Goal: Task Accomplishment & Management: Complete application form

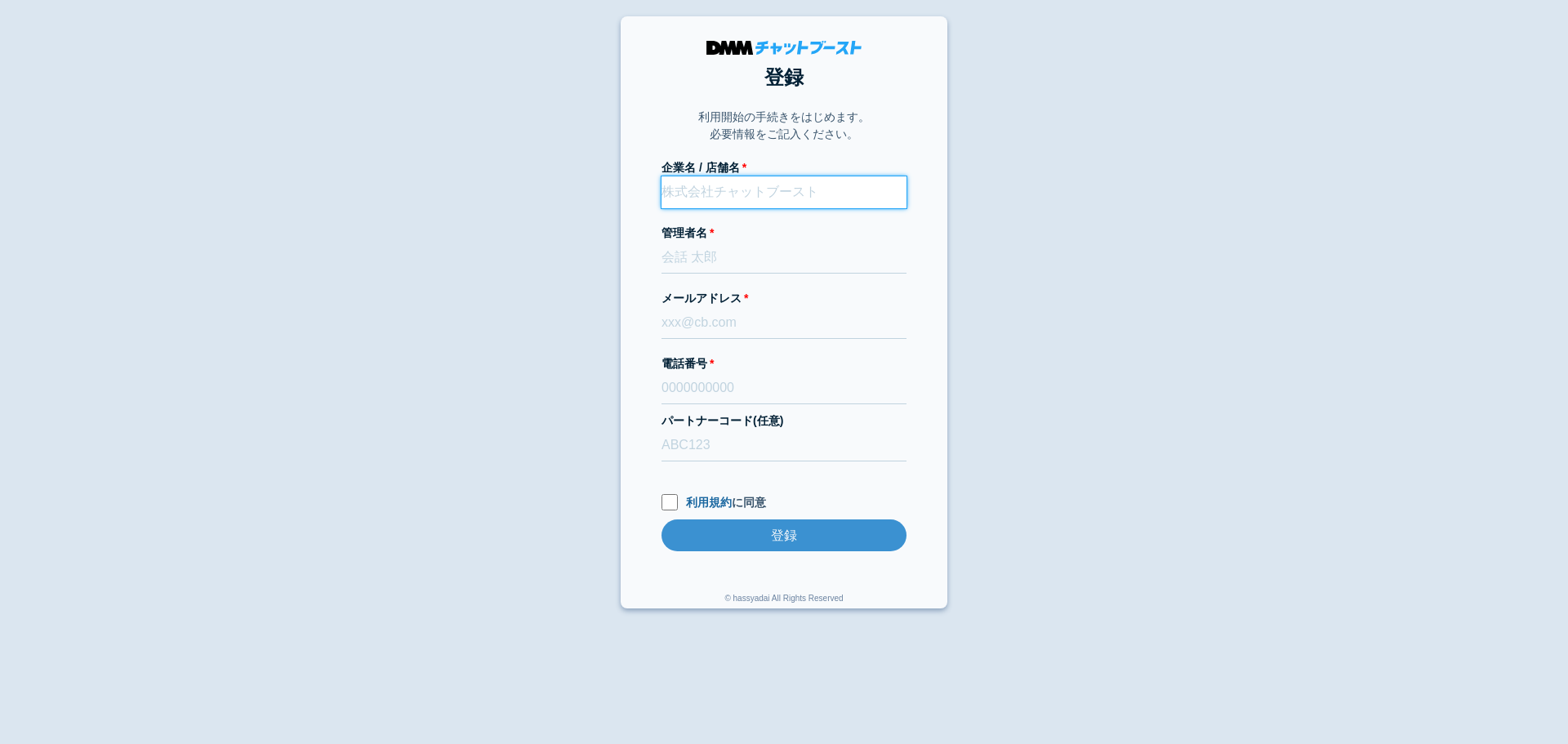
paste input "株式会社Hamilton Baby"
click at [745, 199] on input "株式会社Hamilton Baby" at bounding box center [784, 192] width 245 height 32
type input "株式会社Hamilton Baby"
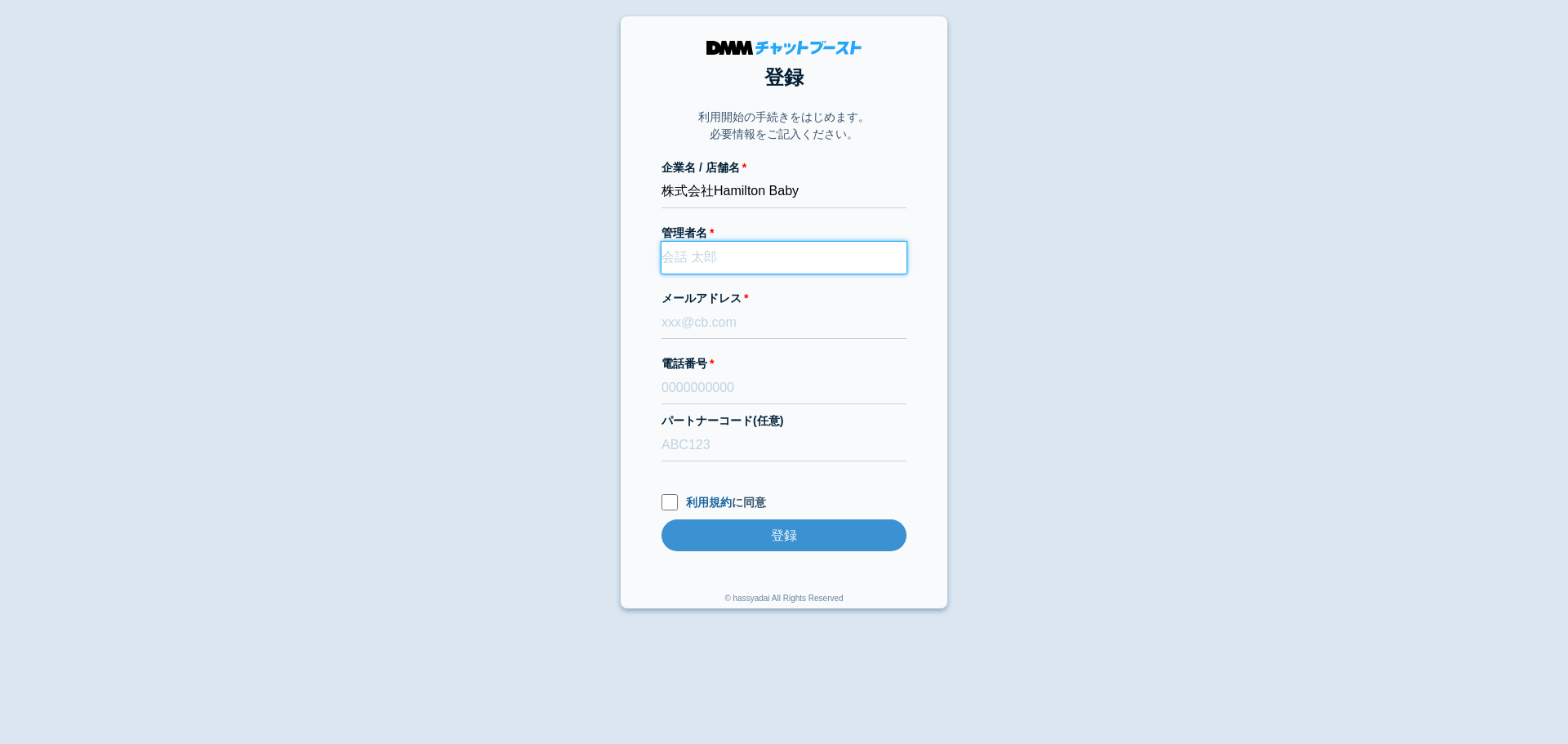
paste input "[PERSON_NAME]"
click at [750, 258] on input "[PERSON_NAME]" at bounding box center [784, 258] width 245 height 32
click at [698, 262] on input "[PERSON_NAME]" at bounding box center [784, 258] width 245 height 32
type input "[PERSON_NAME]"
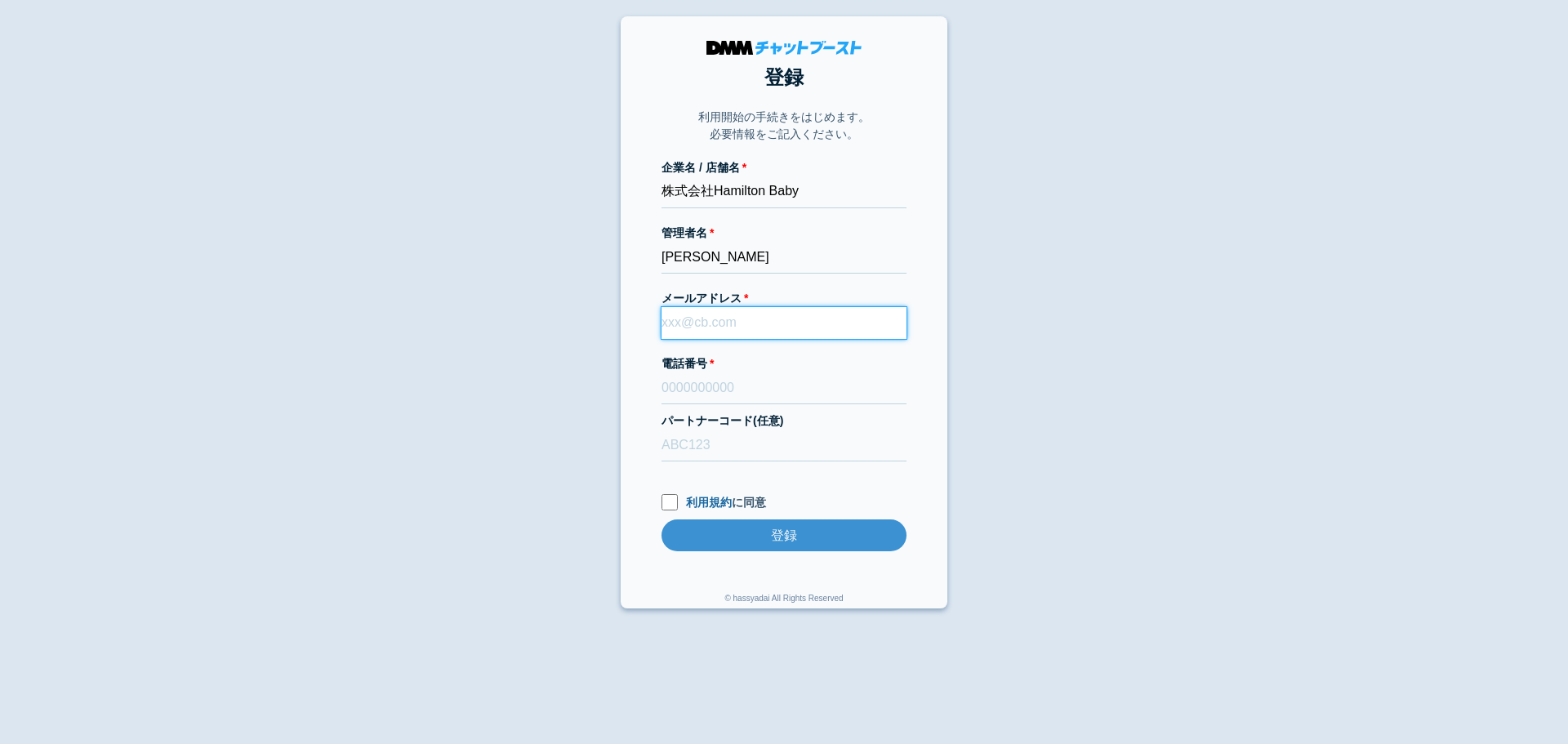
paste input "[EMAIL_ADDRESS][DOMAIN_NAME]"
click at [721, 330] on input "[EMAIL_ADDRESS][DOMAIN_NAME]" at bounding box center [784, 322] width 245 height 32
type input "[EMAIL_ADDRESS][DOMAIN_NAME]"
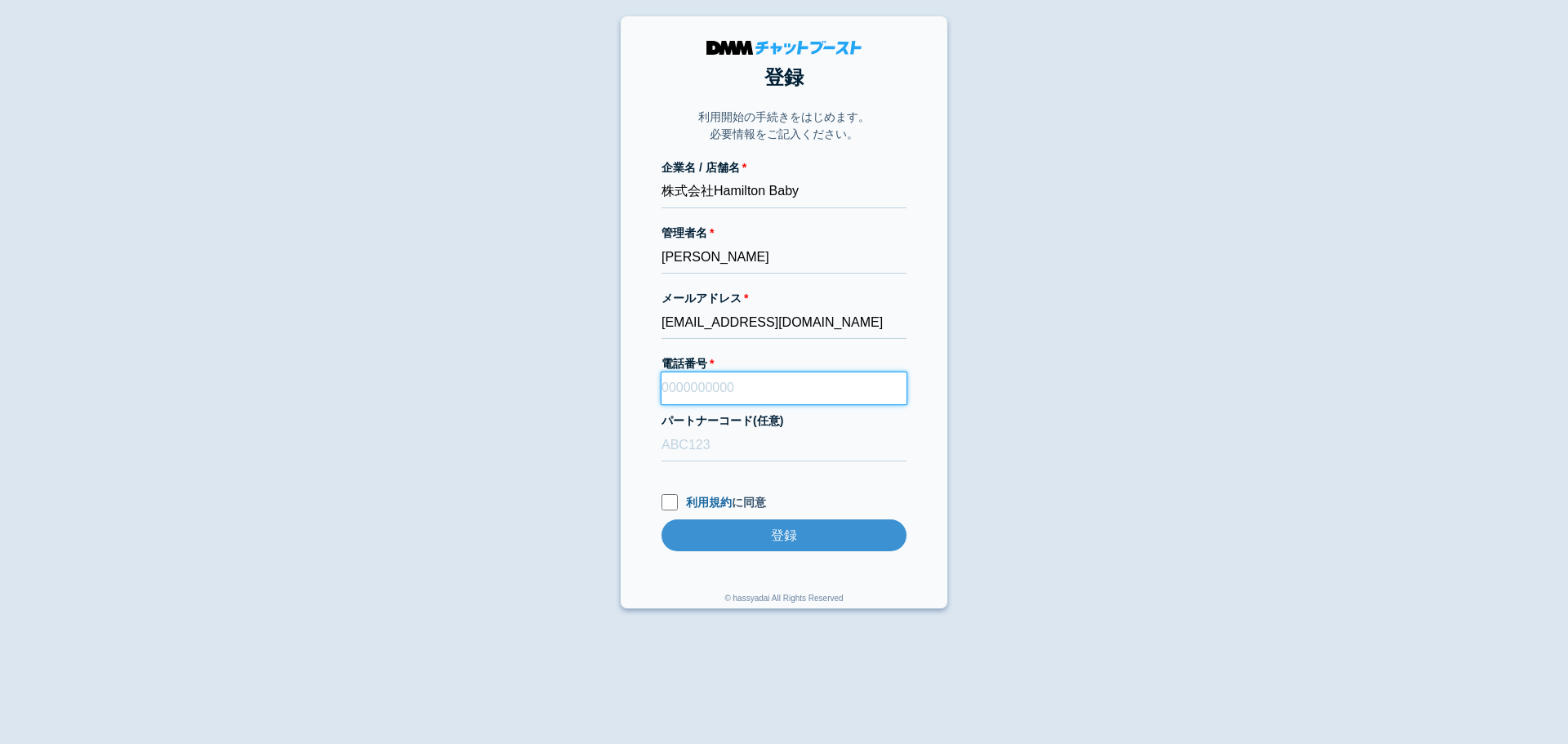
paste input "09034068168"
click at [774, 378] on input "09034068168" at bounding box center [784, 388] width 245 height 32
type input "09034068168"
click at [778, 425] on label "パートナーコード(任意)" at bounding box center [784, 421] width 245 height 17
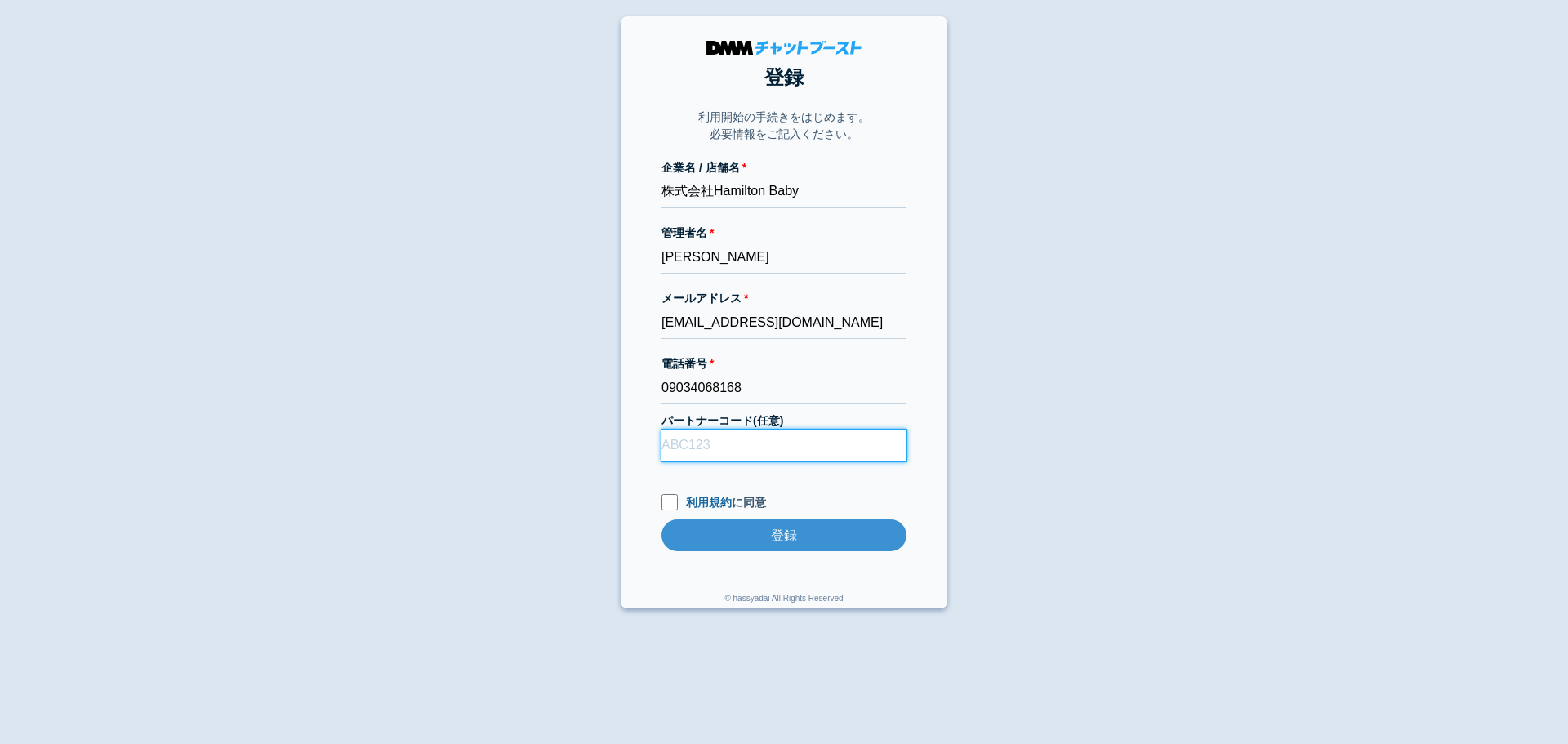
click at [778, 430] on input "パートナーコード(任意)" at bounding box center [784, 445] width 245 height 32
click at [791, 453] on input "パートナーコード(任意)" at bounding box center [784, 445] width 245 height 32
type input "D22013"
click at [663, 504] on input "利用規約 に同意" at bounding box center [670, 502] width 16 height 16
checkbox input "true"
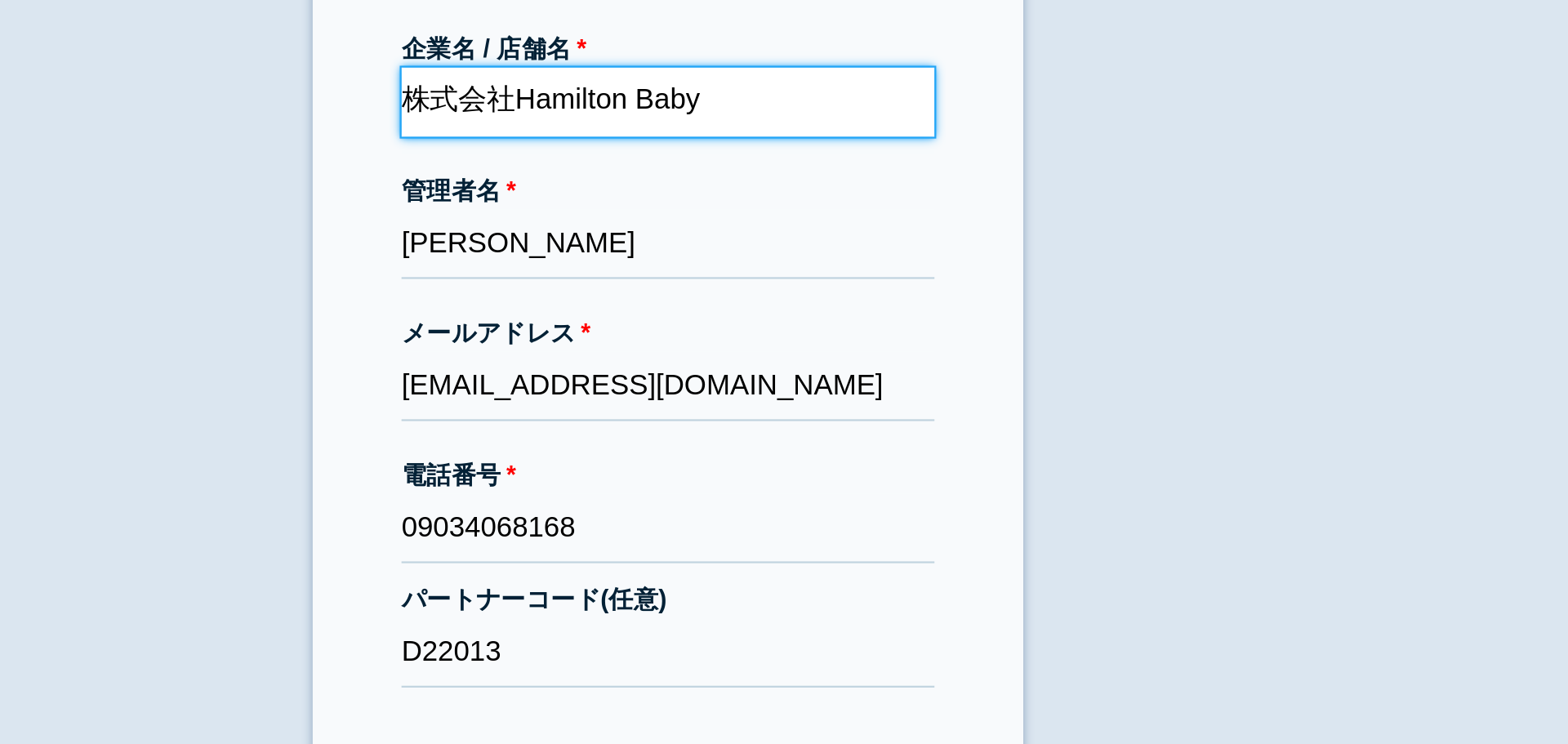
click at [715, 190] on input "株式会社Hamilton Baby" at bounding box center [784, 192] width 245 height 32
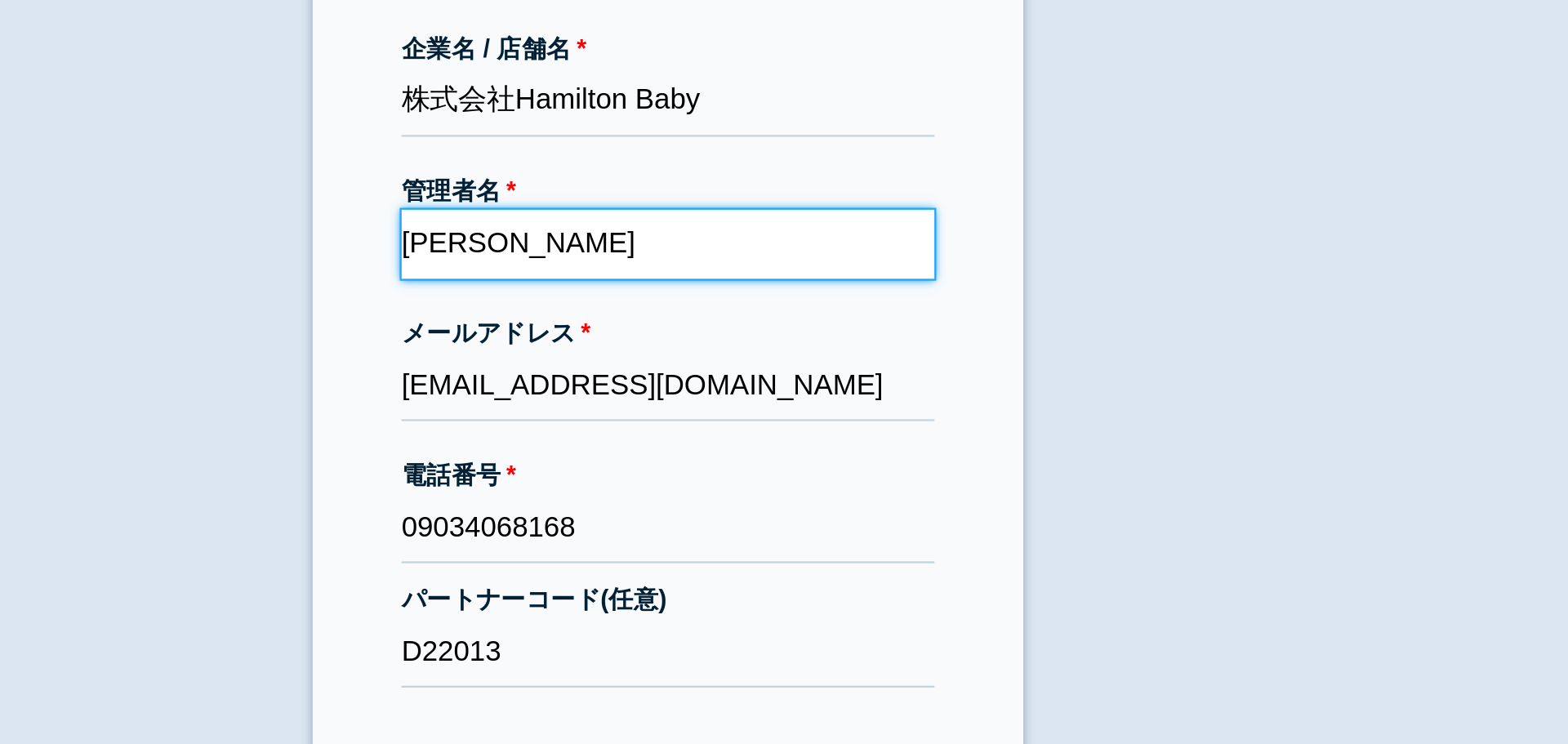
click at [755, 258] on input "[PERSON_NAME]" at bounding box center [784, 258] width 245 height 32
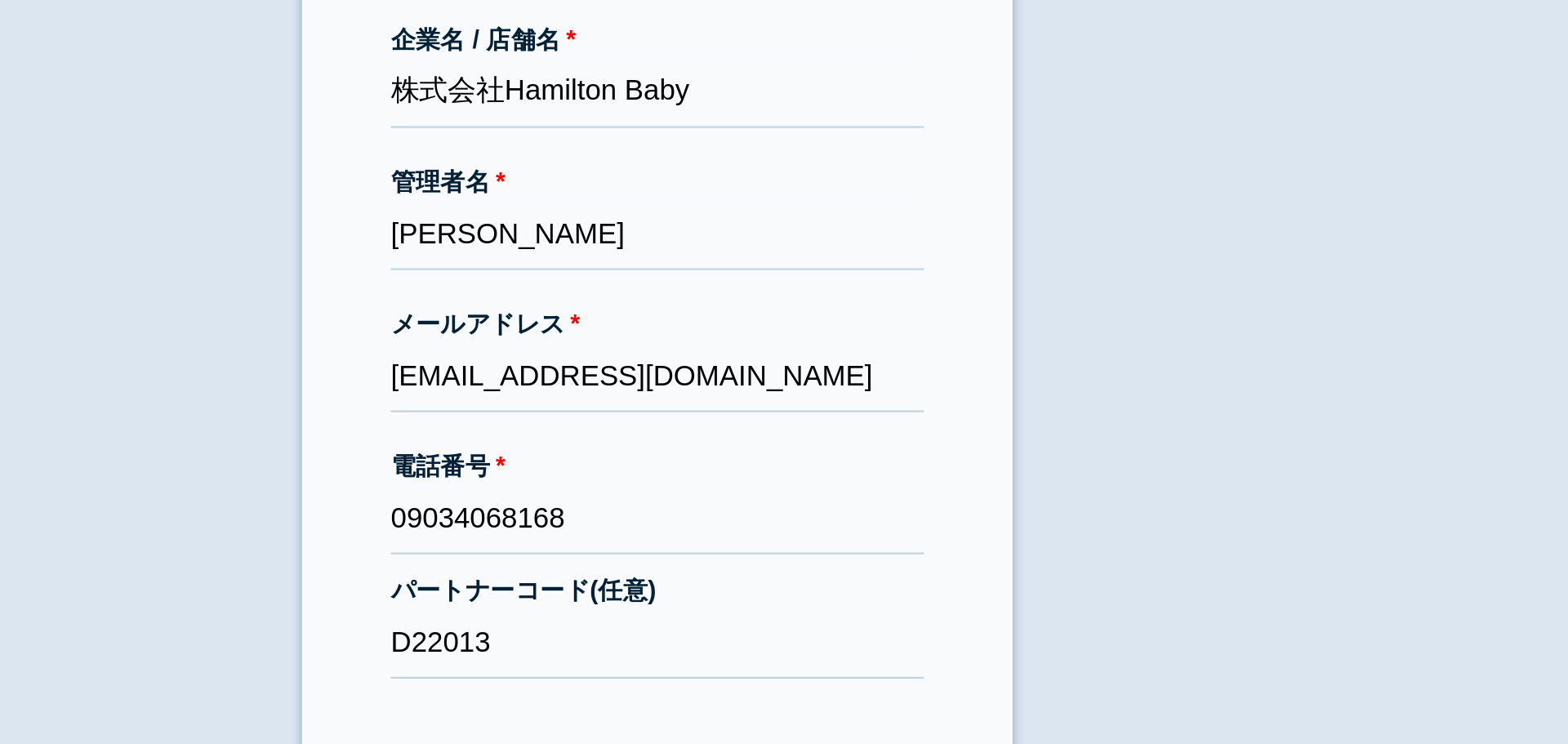
click at [769, 210] on form "企業名 / 店舗名 株式会社Hamilton Baby 管理者名 [PERSON_NAME] メールアドレス [EMAIL_ADDRESS][DOMAIN_N…" at bounding box center [784, 372] width 245 height 425
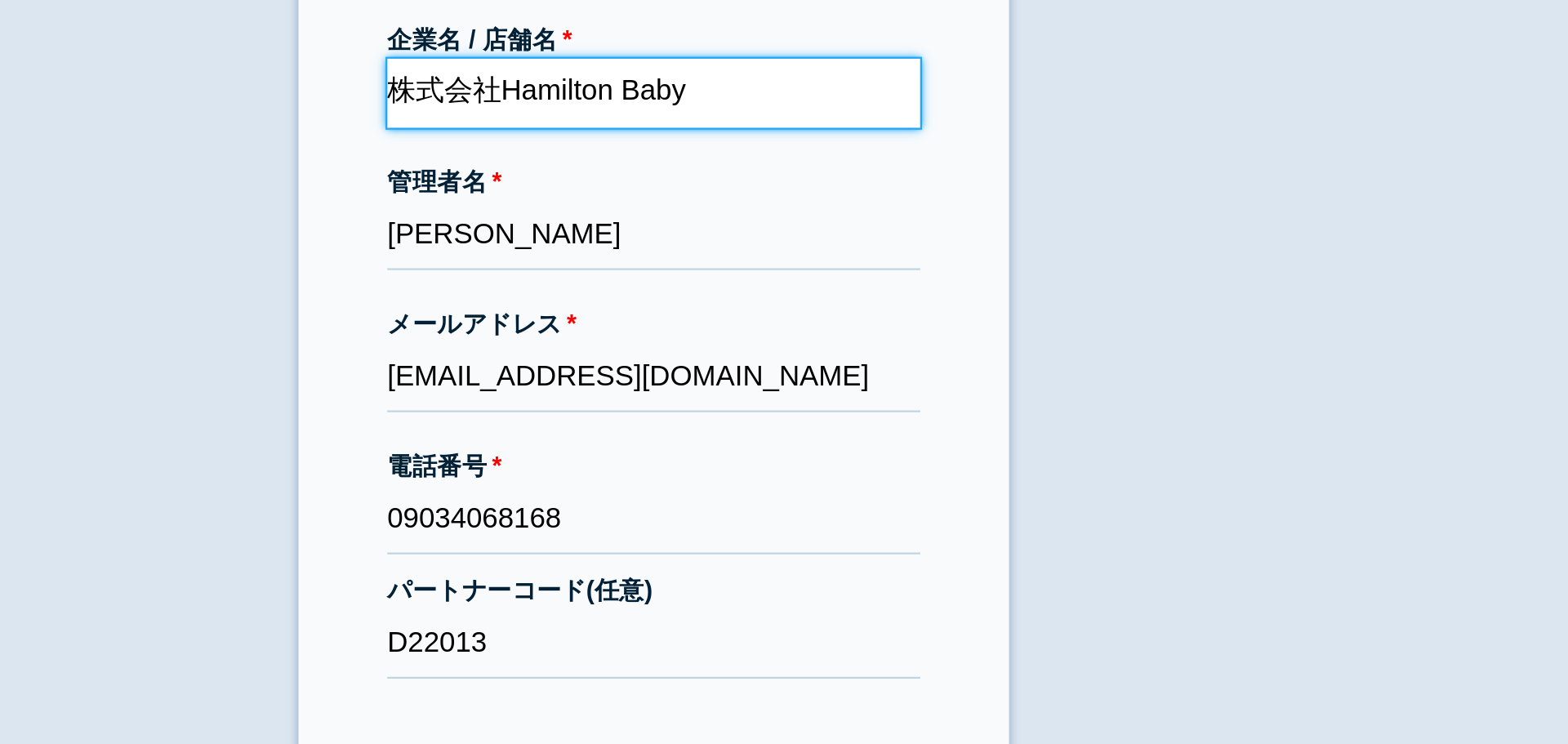
drag, startPoint x: 716, startPoint y: 191, endPoint x: 815, endPoint y: 188, distance: 99.0
click at [815, 188] on input "株式会社Hamilton Baby" at bounding box center [784, 192] width 245 height 32
click at [823, 191] on input "株式会社Hamilton Baby" at bounding box center [784, 192] width 245 height 32
paste input "Hamilton Baby"
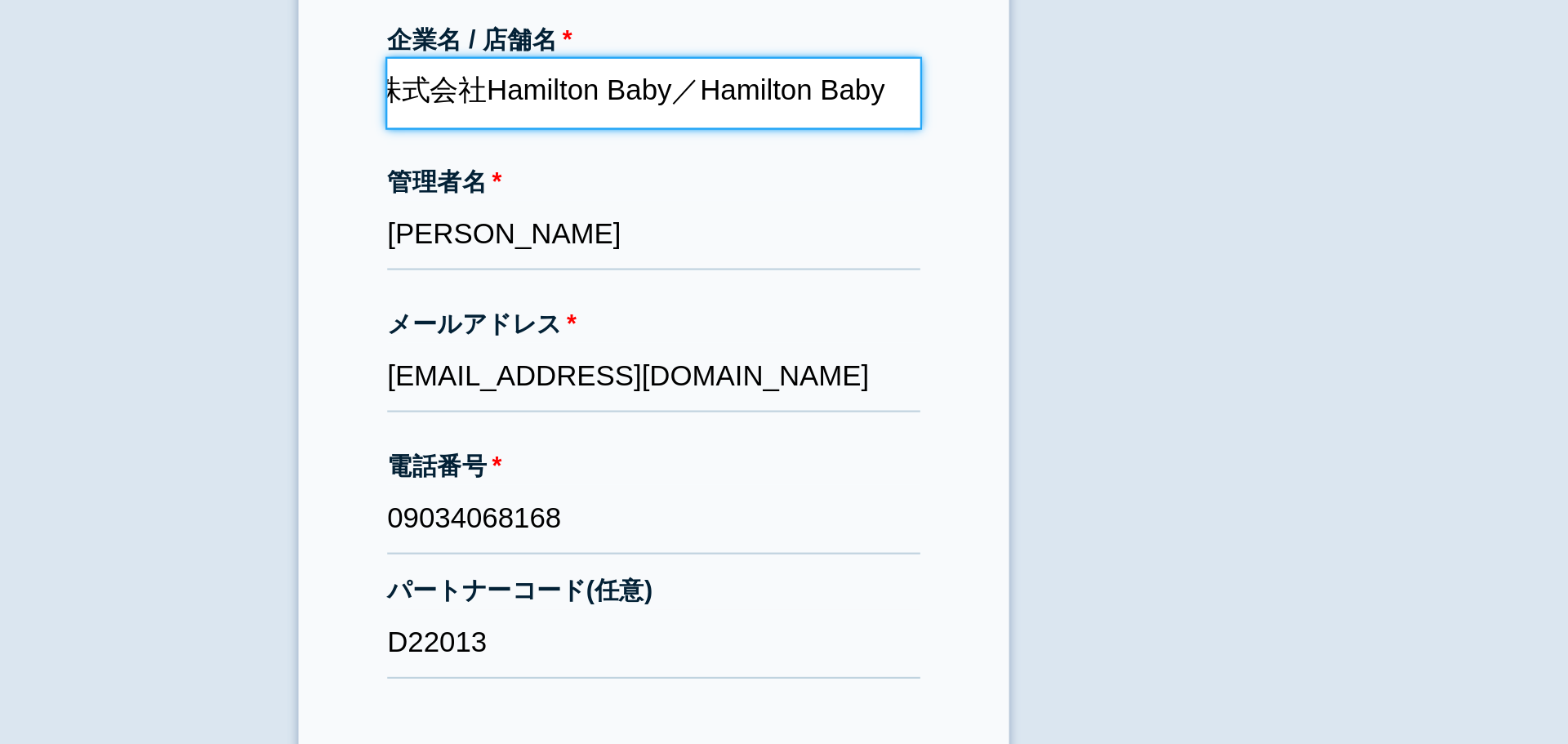
click at [839, 194] on input "株式会社Hamilton Baby／Hamilton Baby" at bounding box center [784, 192] width 245 height 32
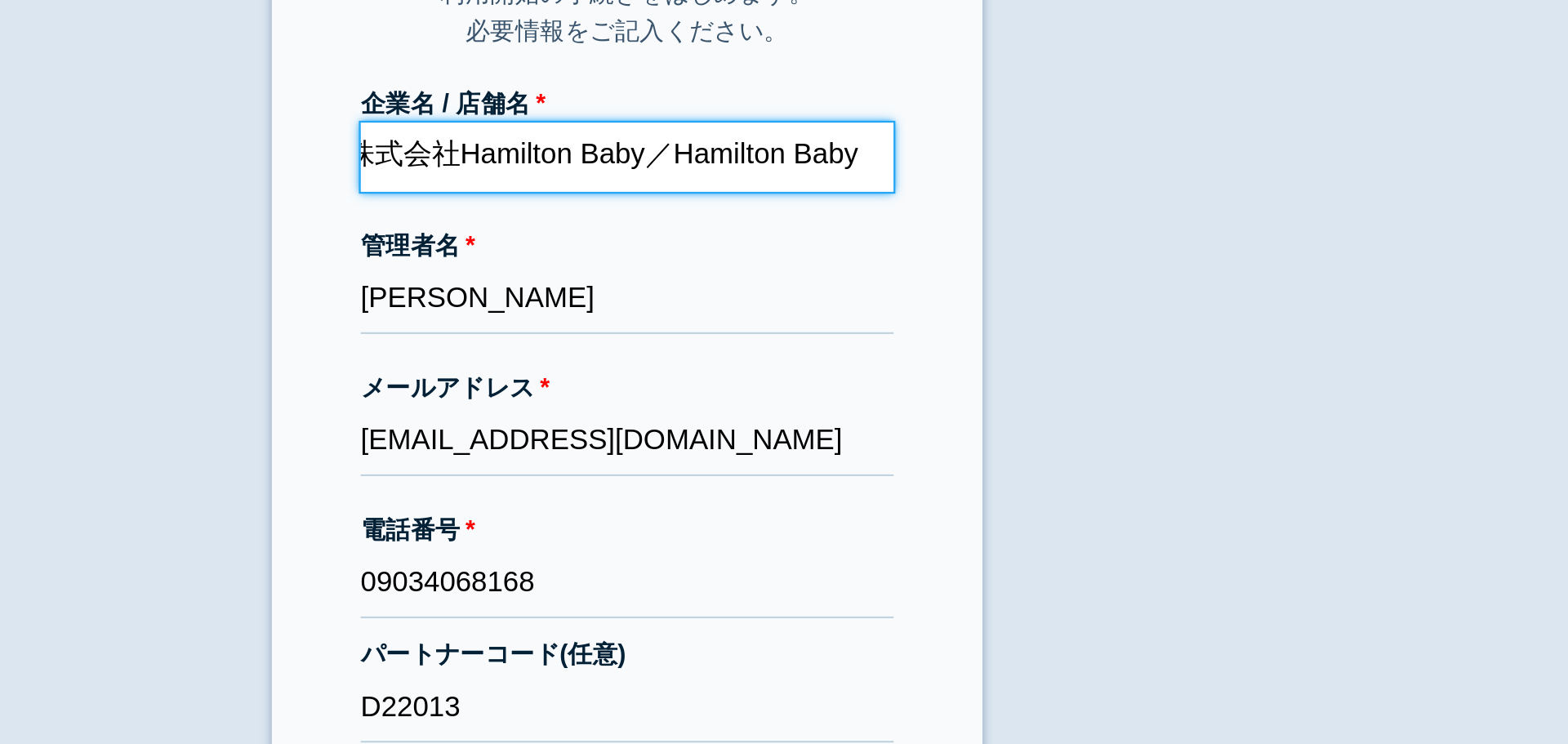
scroll to position [0, 0]
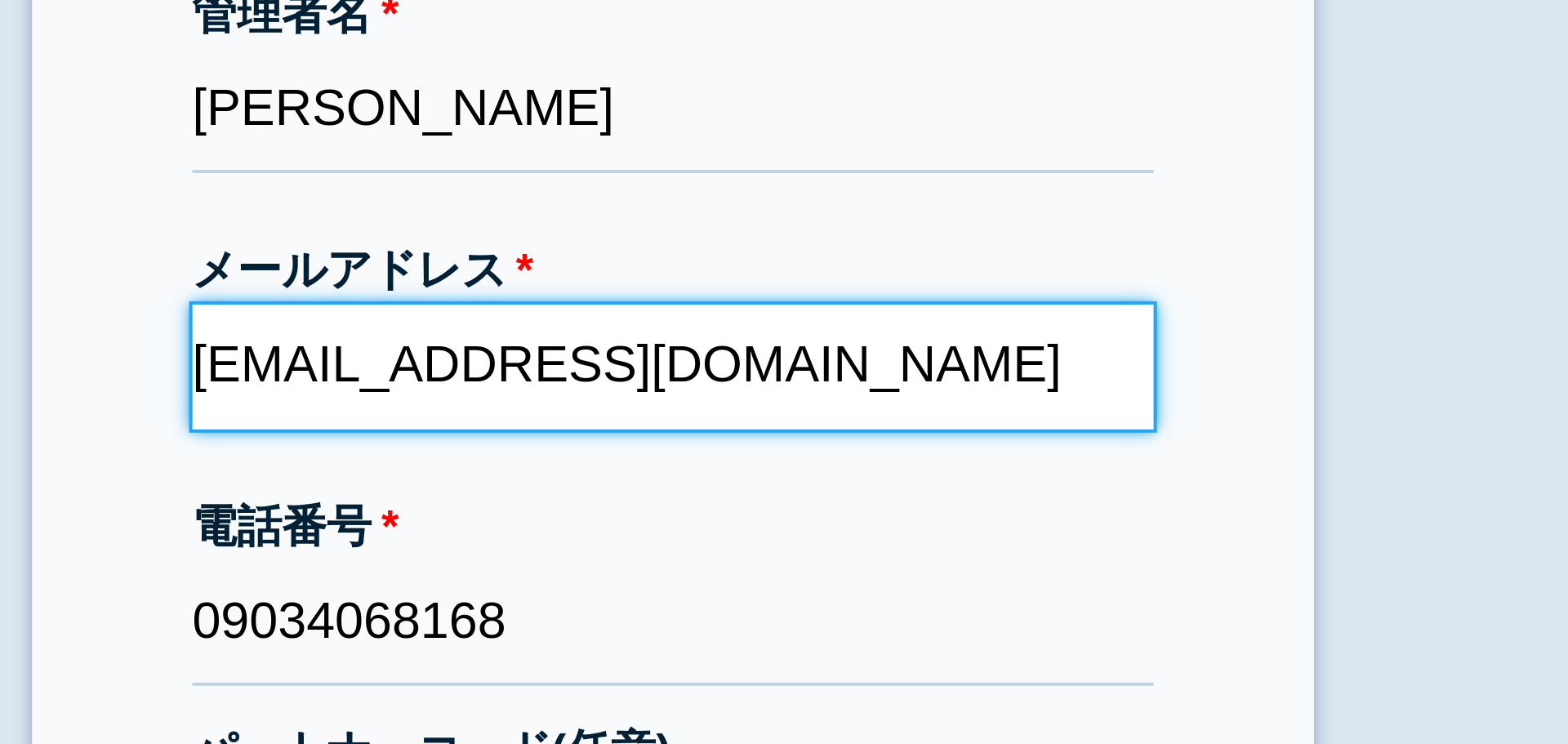
drag, startPoint x: 840, startPoint y: 319, endPoint x: 677, endPoint y: 314, distance: 163.1
click at [677, 314] on input "[EMAIL_ADDRESS][DOMAIN_NAME]" at bounding box center [784, 322] width 245 height 32
click at [688, 322] on input "[EMAIL_ADDRESS][DOMAIN_NAME]" at bounding box center [784, 322] width 245 height 32
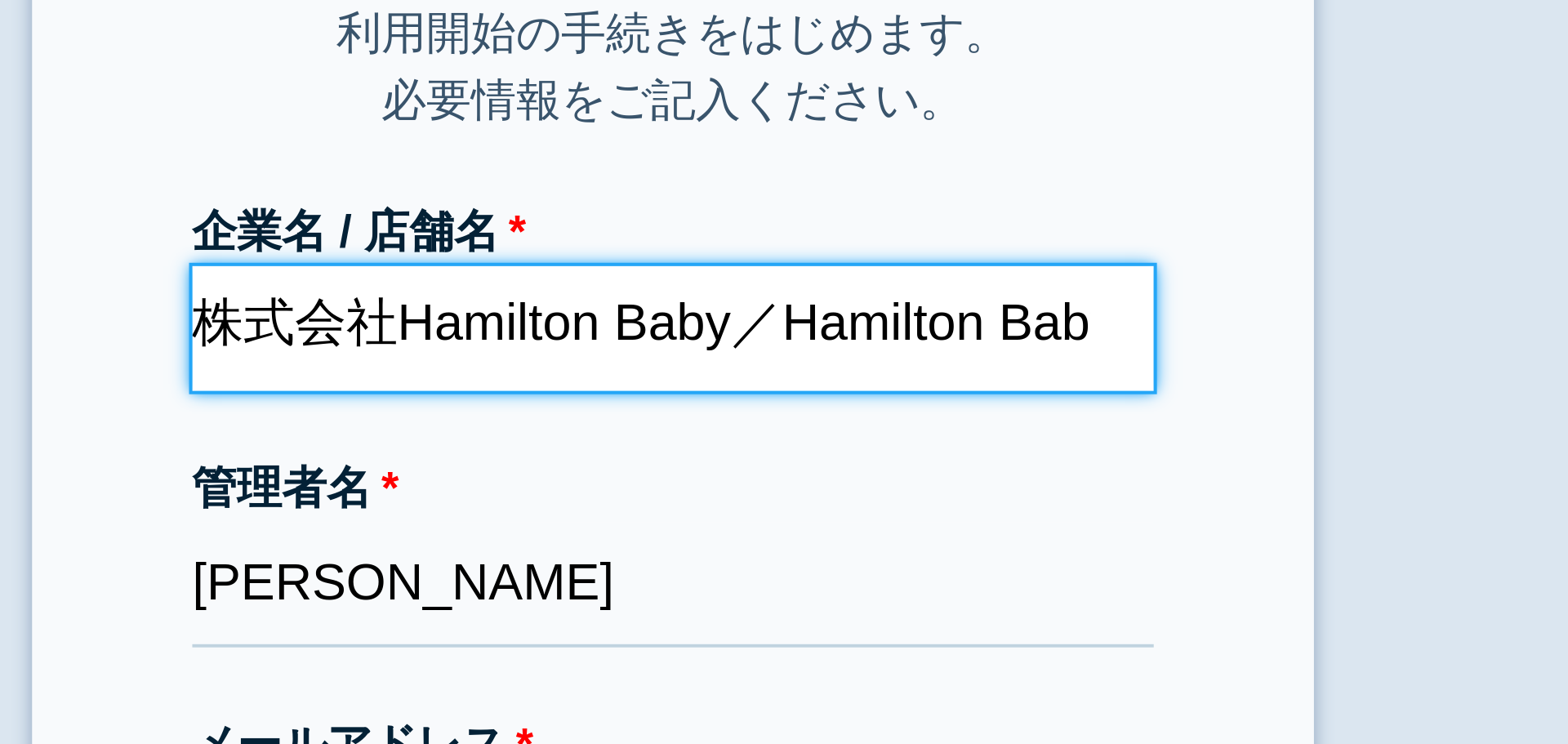
drag, startPoint x: 713, startPoint y: 194, endPoint x: 799, endPoint y: 194, distance: 86.0
click at [799, 194] on input "株式会社Hamilton Baby／Hamilton Baby" at bounding box center [784, 192] width 245 height 32
click at [814, 196] on input "株式会社Hamilton Baby／Hamilton Baby" at bounding box center [784, 192] width 245 height 32
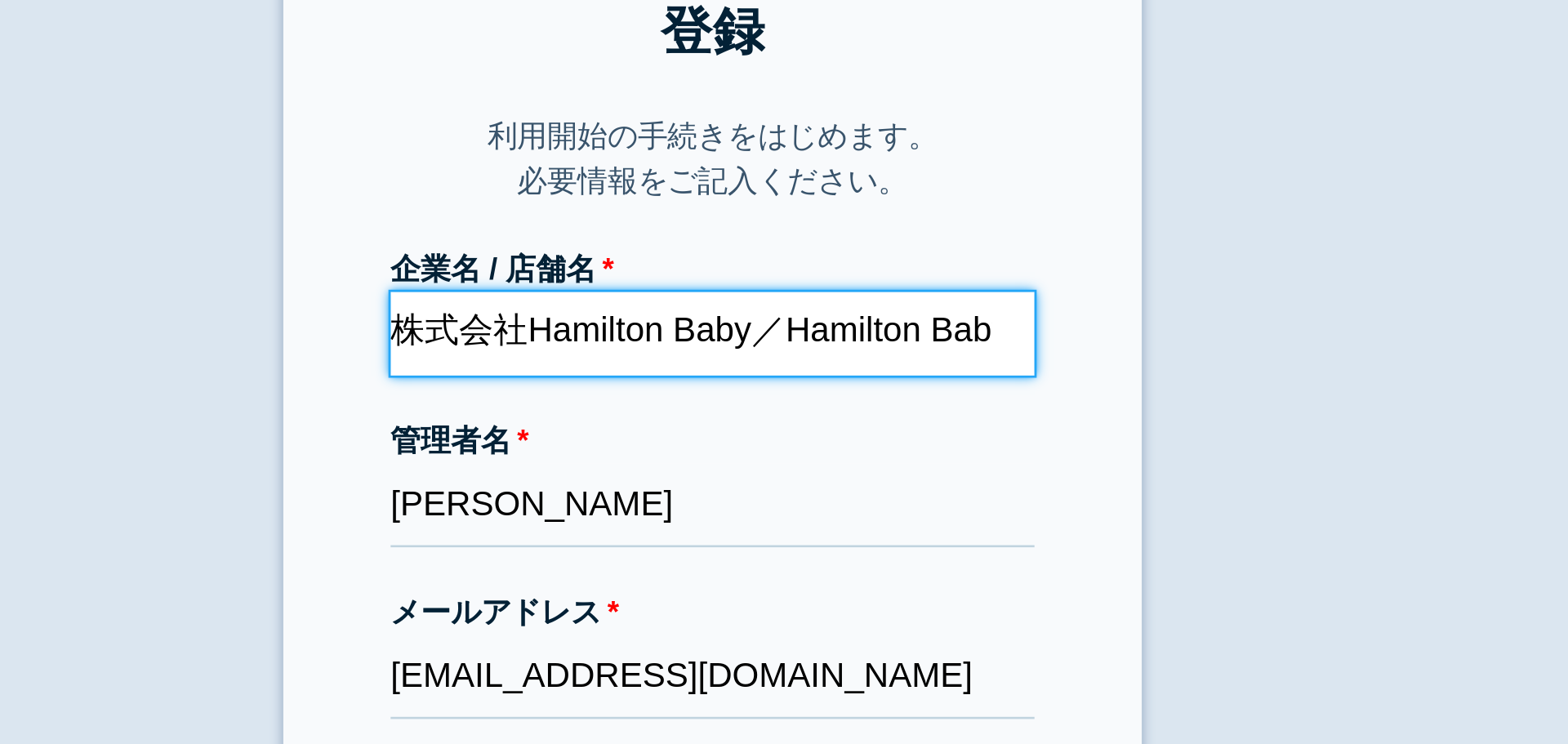
scroll to position [0, 7]
drag, startPoint x: 868, startPoint y: 194, endPoint x: 926, endPoint y: 198, distance: 58.1
click at [926, 198] on section "登録 利用開始の手続きをはじめます。 必要情報をご記入ください。 企業名 / 店舗名 株式会社Hamilton Baby／Hamilton Baby 管理者名…" at bounding box center [784, 313] width 326 height 592
click at [875, 196] on input "株式会社Hamilton Baby／Hamilton" at bounding box center [784, 192] width 245 height 32
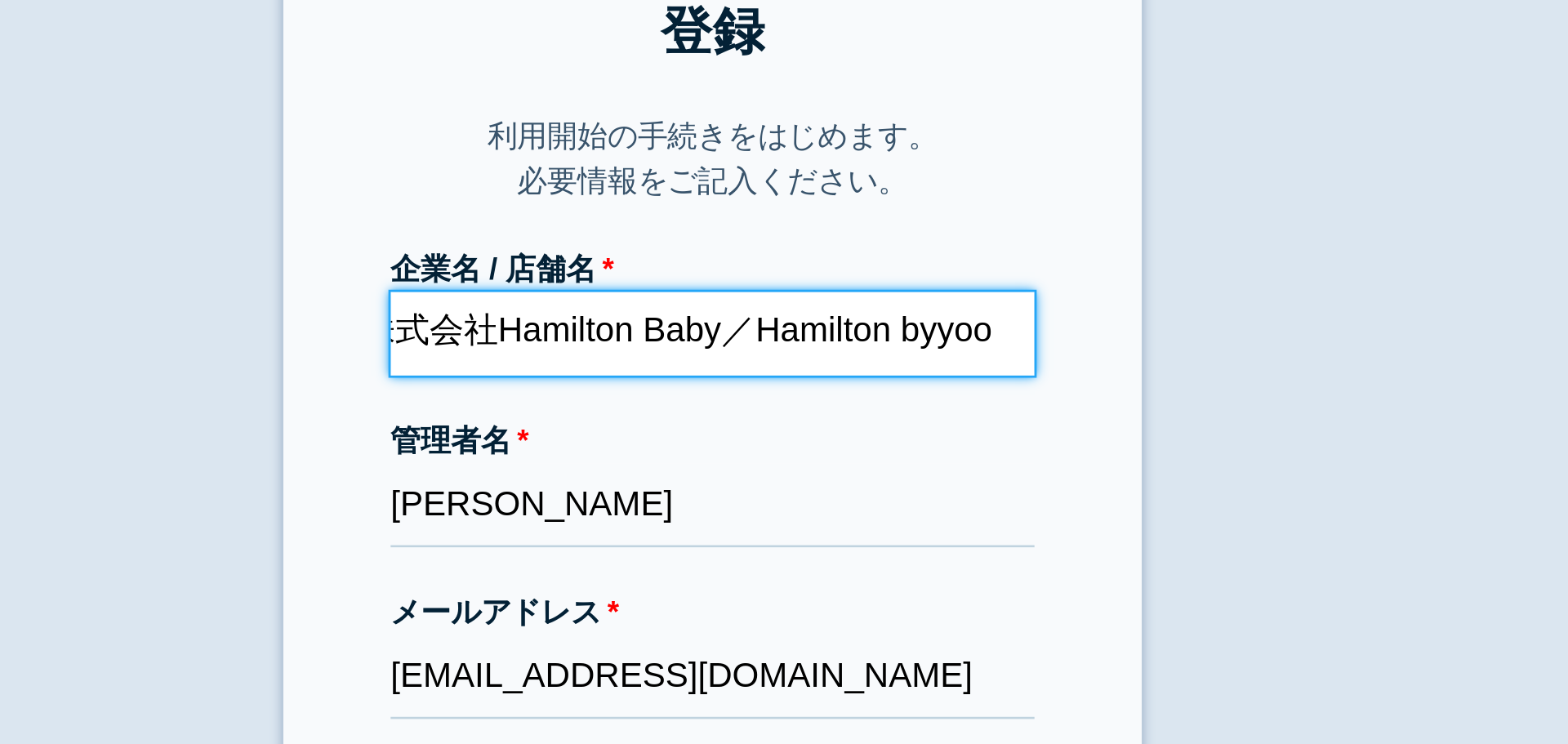
scroll to position [0, 19]
click at [864, 195] on input "株式会社Hamilton Baby／Hamilton byyoop" at bounding box center [784, 192] width 245 height 32
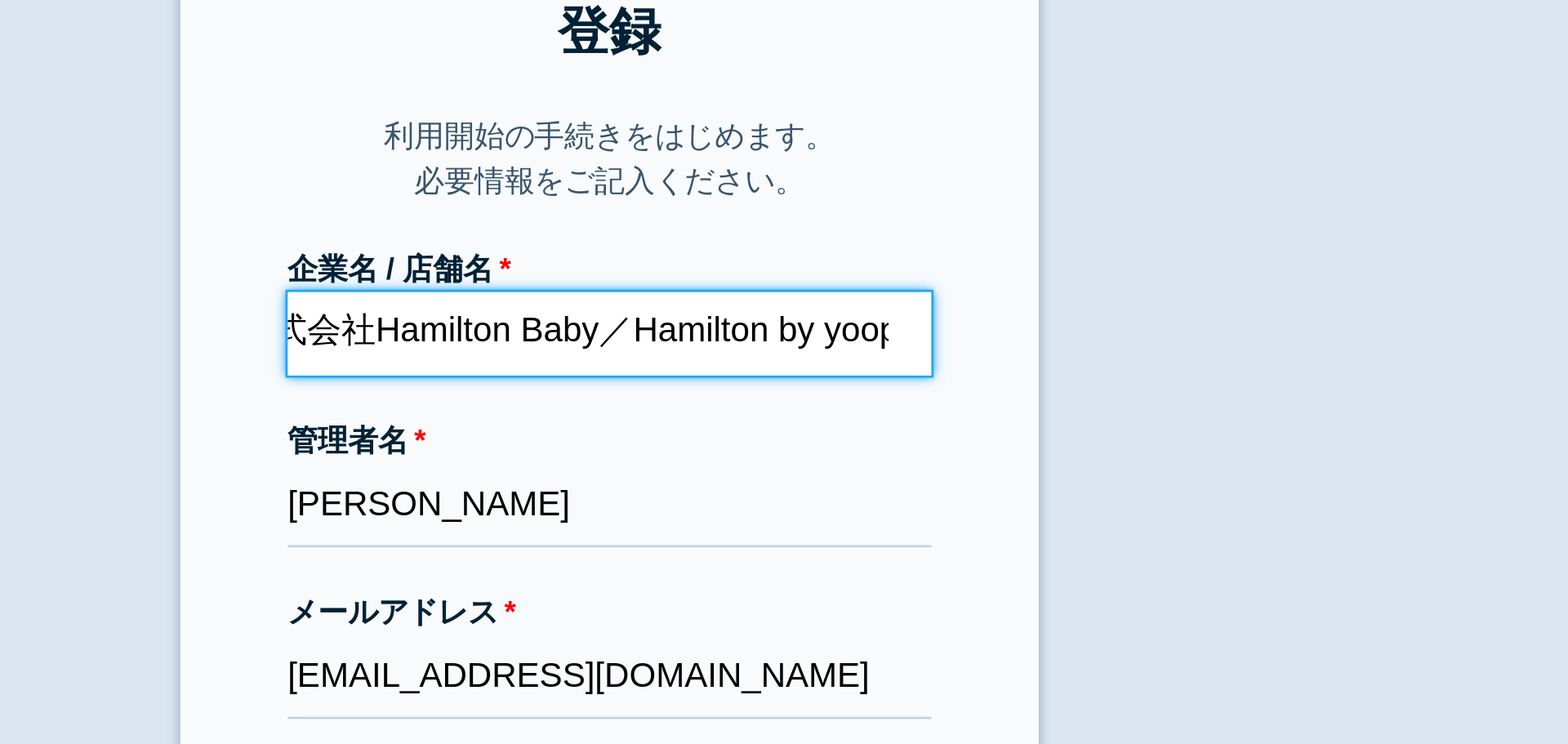
scroll to position [0, 23]
drag, startPoint x: 791, startPoint y: 196, endPoint x: 918, endPoint y: 196, distance: 127.0
click at [918, 196] on section "登録 利用開始の手続きをはじめます。 必要情報をご記入ください。 企業名 / 店舗名 株式会社Hamilton Baby／Hamilton by yoop 管…" at bounding box center [784, 313] width 326 height 592
type input "株式会社Hamilton Baby／Hamilton by yoop"
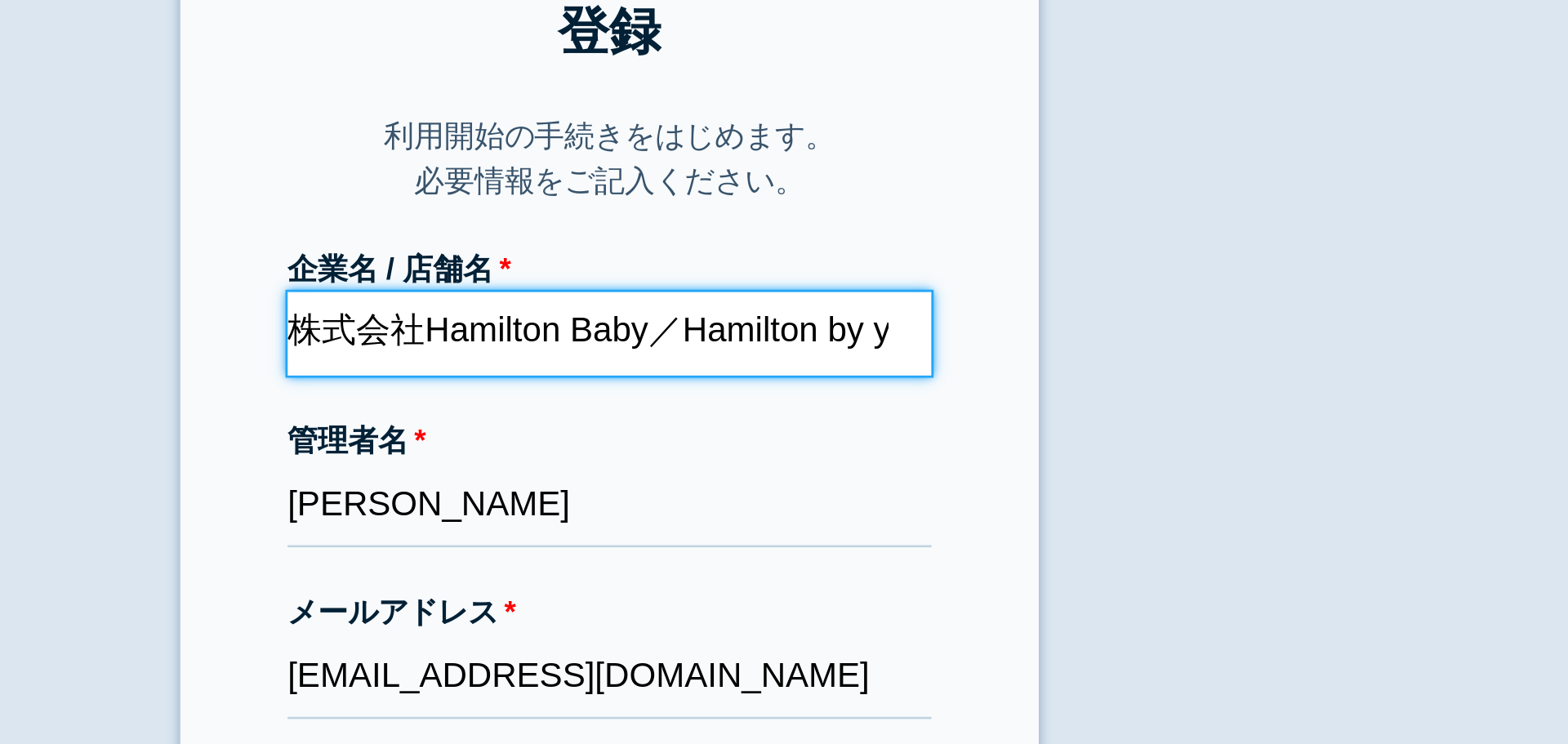
click at [814, 194] on input "株式会社Hamilton Baby／Hamilton by yoop" at bounding box center [784, 192] width 245 height 32
drag, startPoint x: 810, startPoint y: 196, endPoint x: 926, endPoint y: 195, distance: 116.0
click at [926, 195] on section "登録 利用開始の手続きをはじめます。 必要情報をご記入ください。 企業名 / 店舗名 株式会社Hamilton Baby／Hamilton by yoop 管…" at bounding box center [784, 313] width 326 height 592
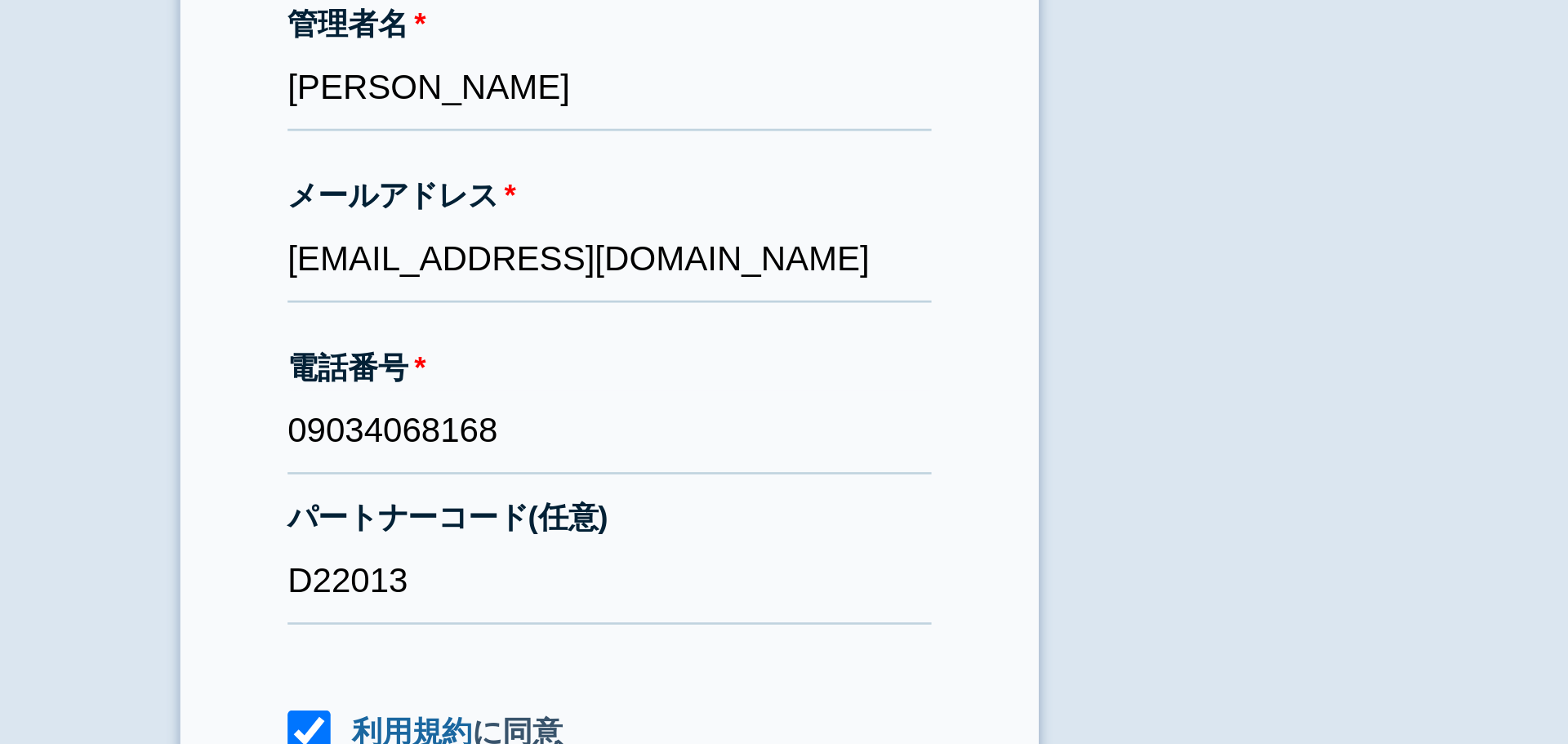
scroll to position [0, 0]
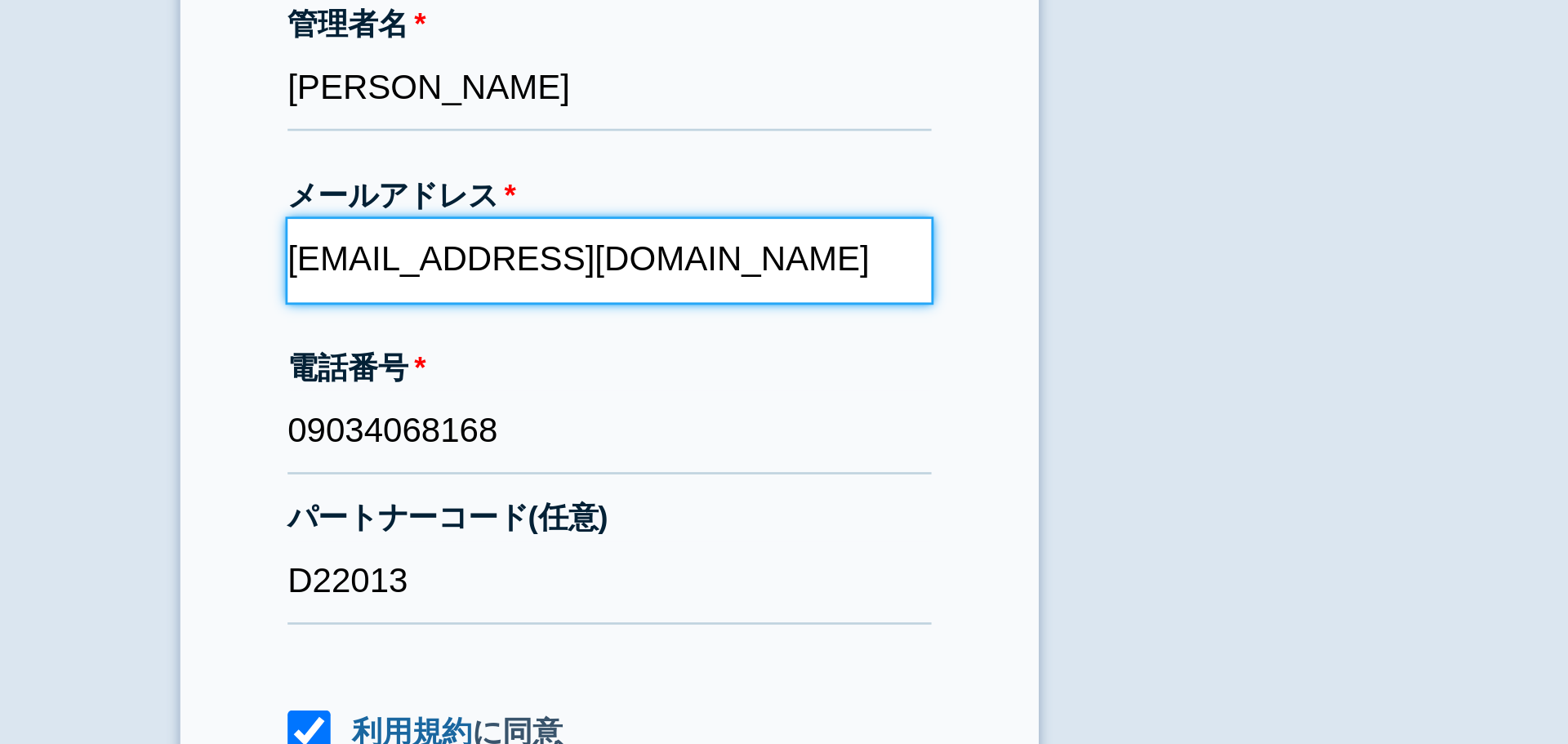
click at [782, 326] on input "[EMAIL_ADDRESS][DOMAIN_NAME]" at bounding box center [784, 322] width 245 height 32
